Goal: Download file/media

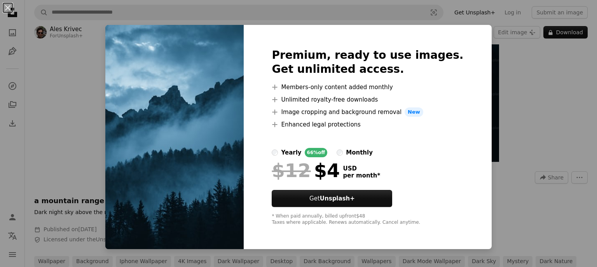
scroll to position [117, 0]
click at [203, 152] on img at bounding box center [174, 137] width 138 height 224
drag, startPoint x: 464, startPoint y: 79, endPoint x: 495, endPoint y: 82, distance: 31.6
click at [464, 80] on div "Premium, ready to use images. Get unlimited access. A plus sign Members-only co…" at bounding box center [368, 137] width 248 height 224
click at [498, 81] on div "An X shape Premium, ready to use images. Get unlimited access. A plus sign Memb…" at bounding box center [298, 133] width 597 height 267
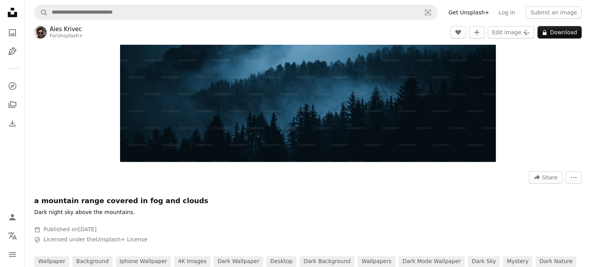
click at [433, 110] on img "Zoom in on this image" at bounding box center [308, 49] width 376 height 226
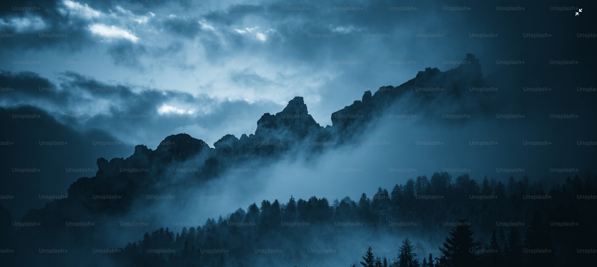
scroll to position [42, 0]
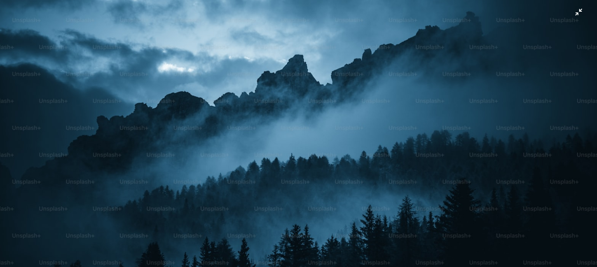
drag, startPoint x: 374, startPoint y: 102, endPoint x: 258, endPoint y: 66, distance: 121.5
click at [258, 66] on img "Zoom out on this image" at bounding box center [299, 137] width 598 height 359
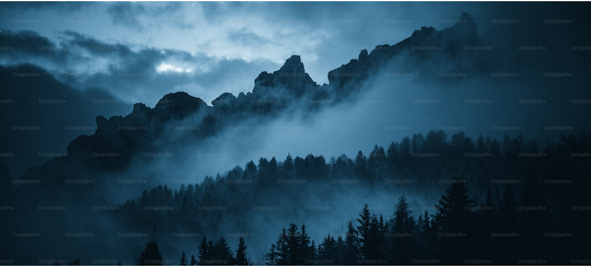
scroll to position [53, 0]
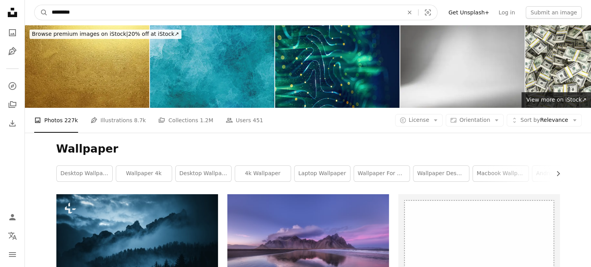
click at [133, 15] on input "*********" at bounding box center [224, 12] width 353 height 15
